Goal: Task Accomplishment & Management: Manage account settings

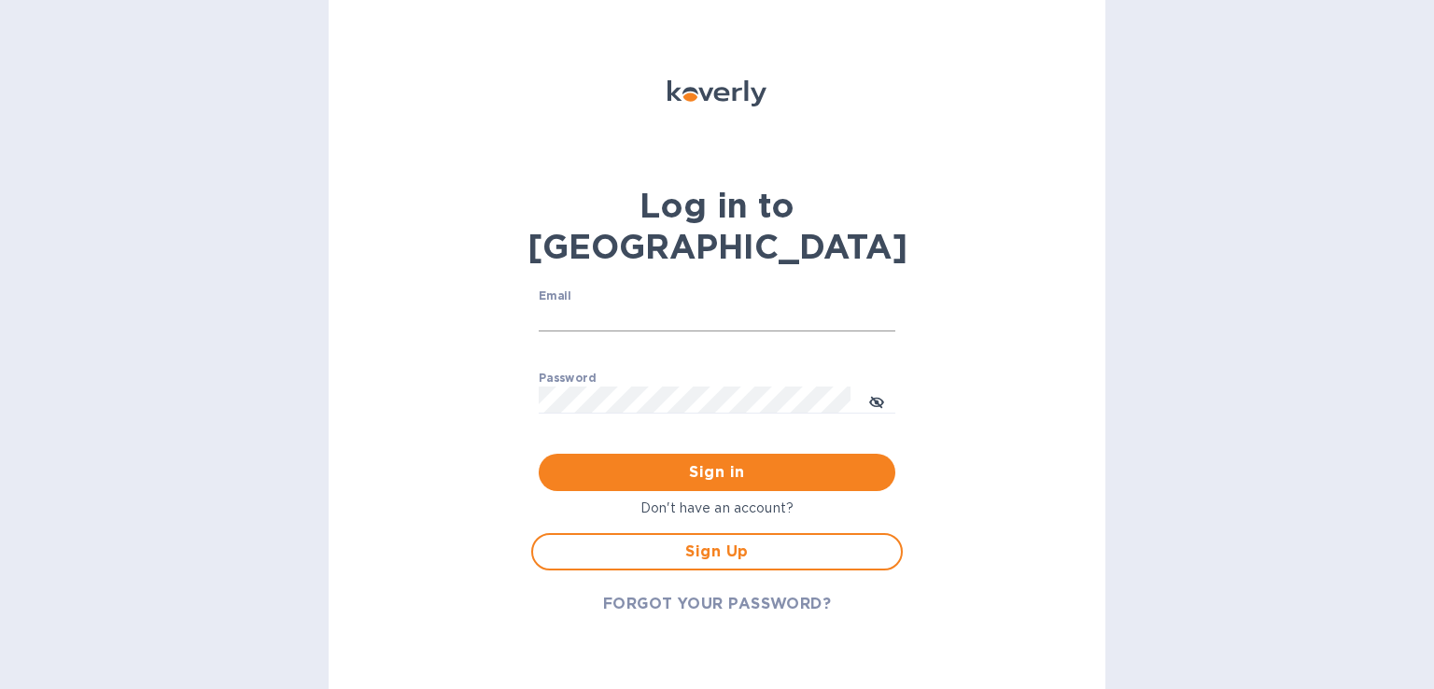
click at [647, 304] on input "Email" at bounding box center [717, 318] width 357 height 28
type input "[PERSON_NAME][EMAIL_ADDRESS][DOMAIN_NAME]"
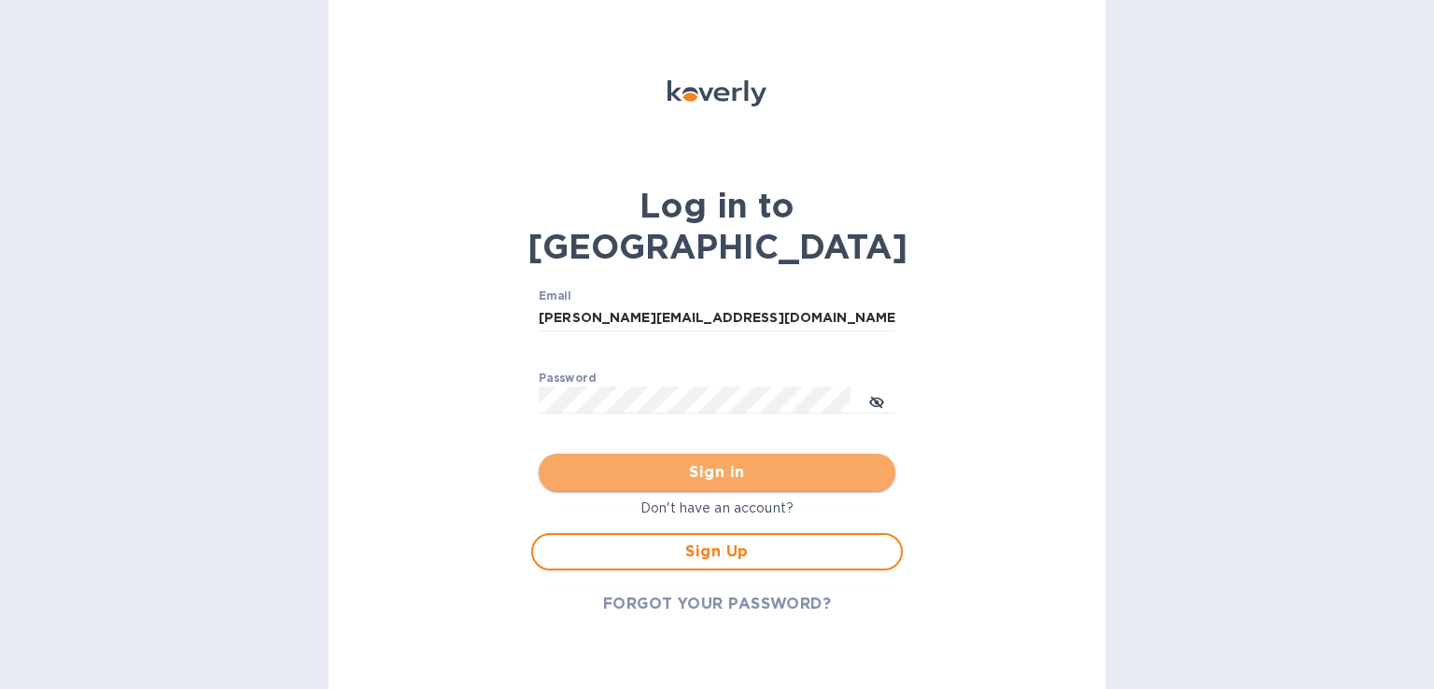
click at [678, 461] on span "Sign in" at bounding box center [717, 472] width 327 height 22
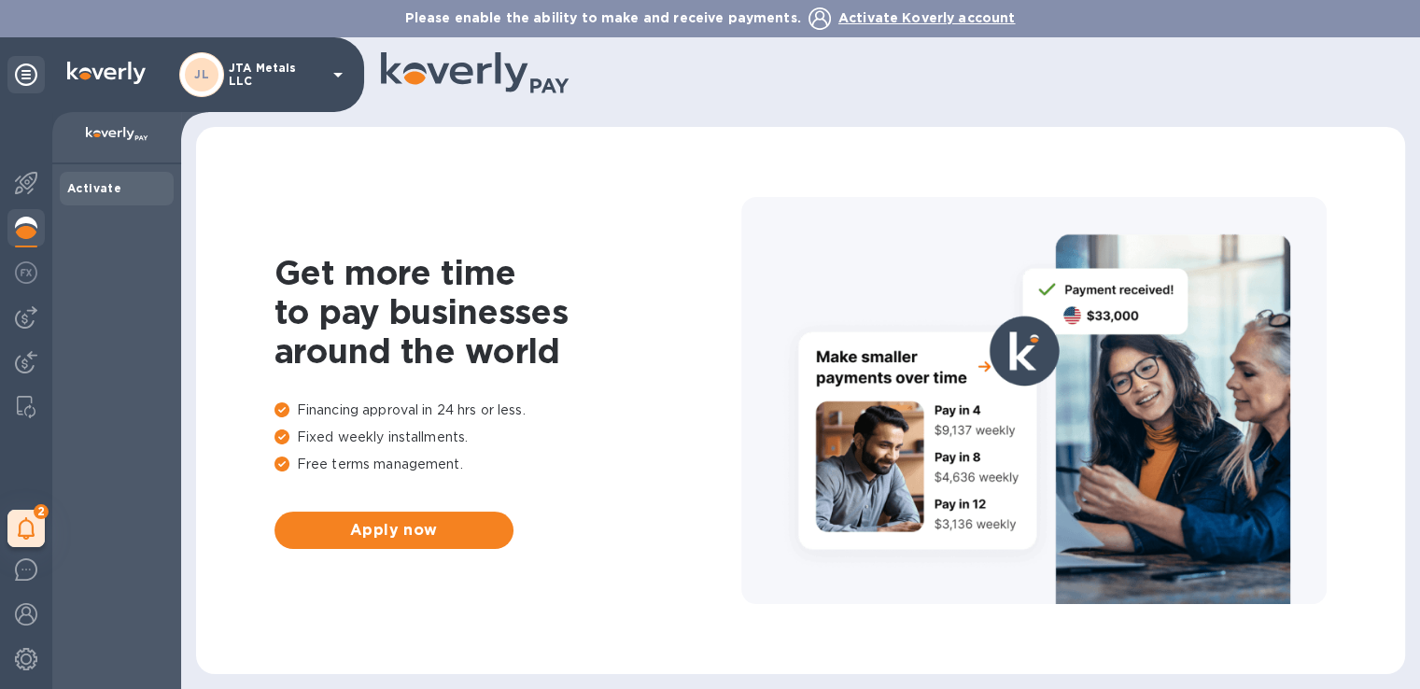
click at [284, 79] on p "JTA Metals LLC" at bounding box center [275, 75] width 93 height 26
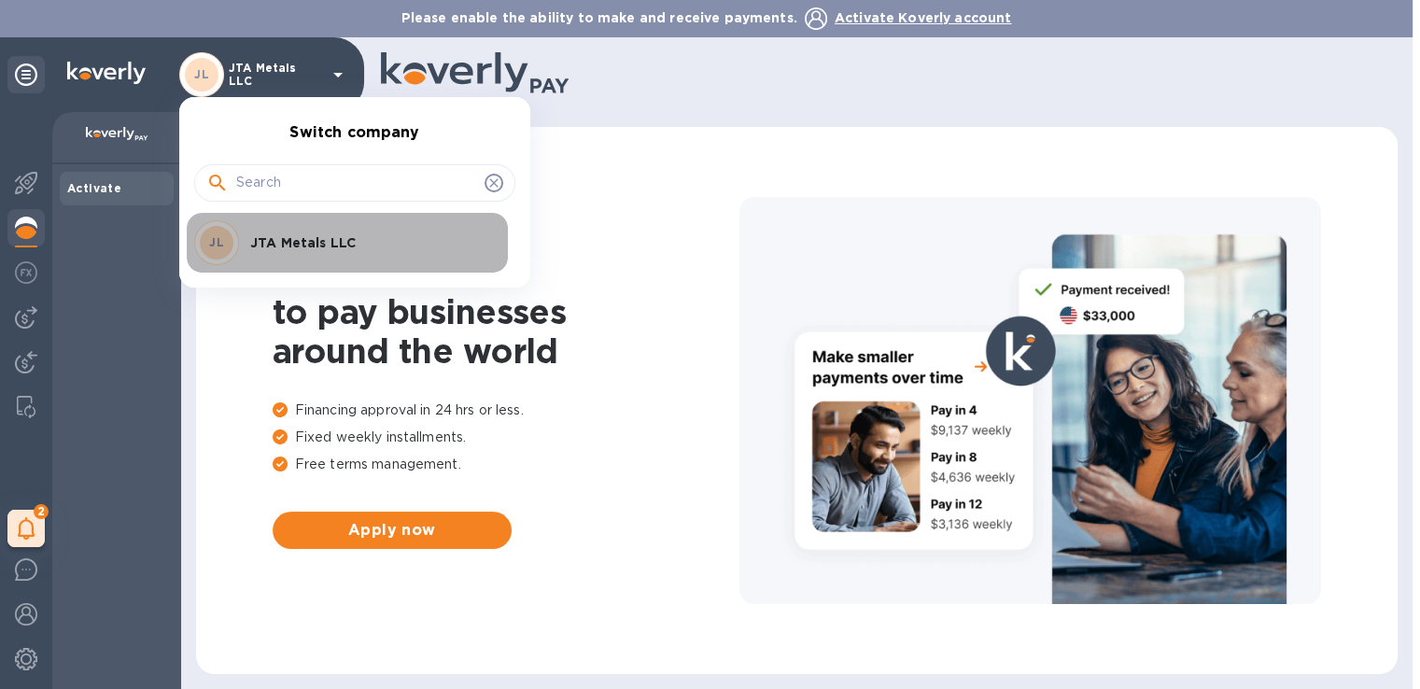
click at [274, 237] on p "JTA Metals LLC" at bounding box center [367, 242] width 235 height 19
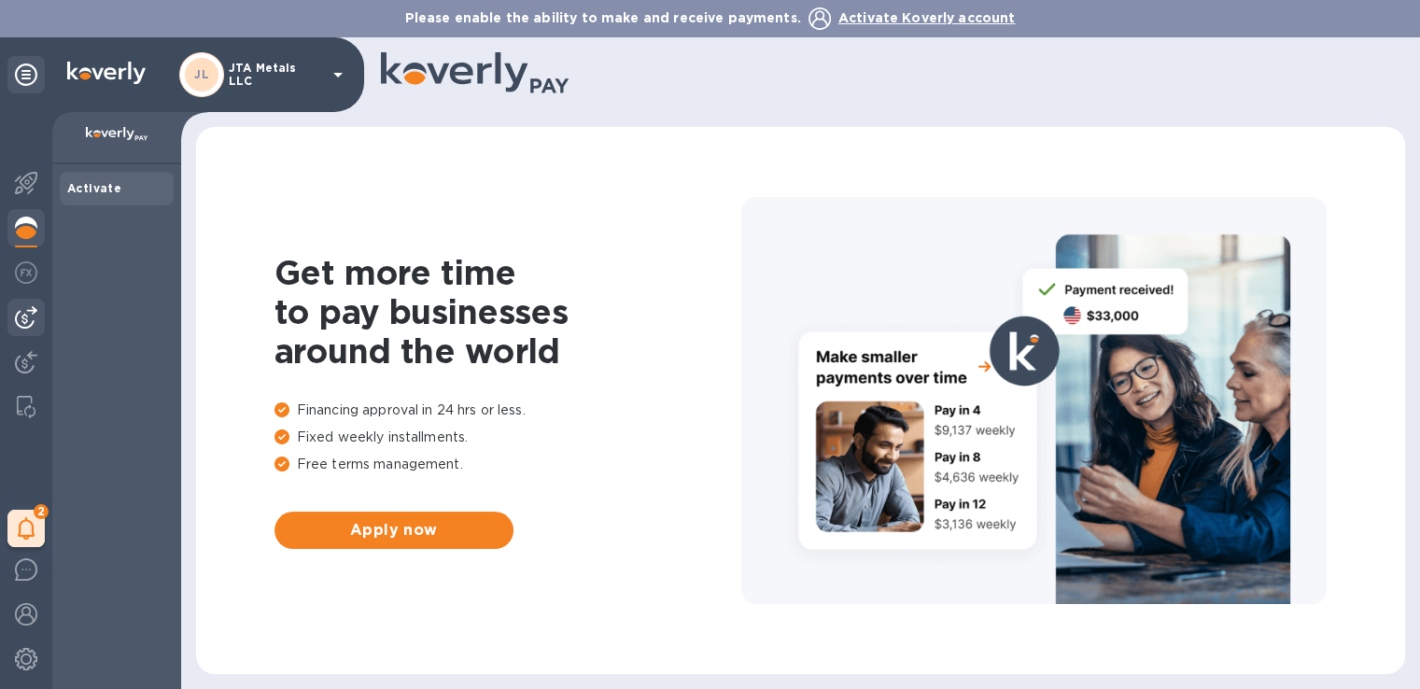
click at [25, 318] on img at bounding box center [26, 317] width 22 height 22
